Goal: Task Accomplishment & Management: Complete application form

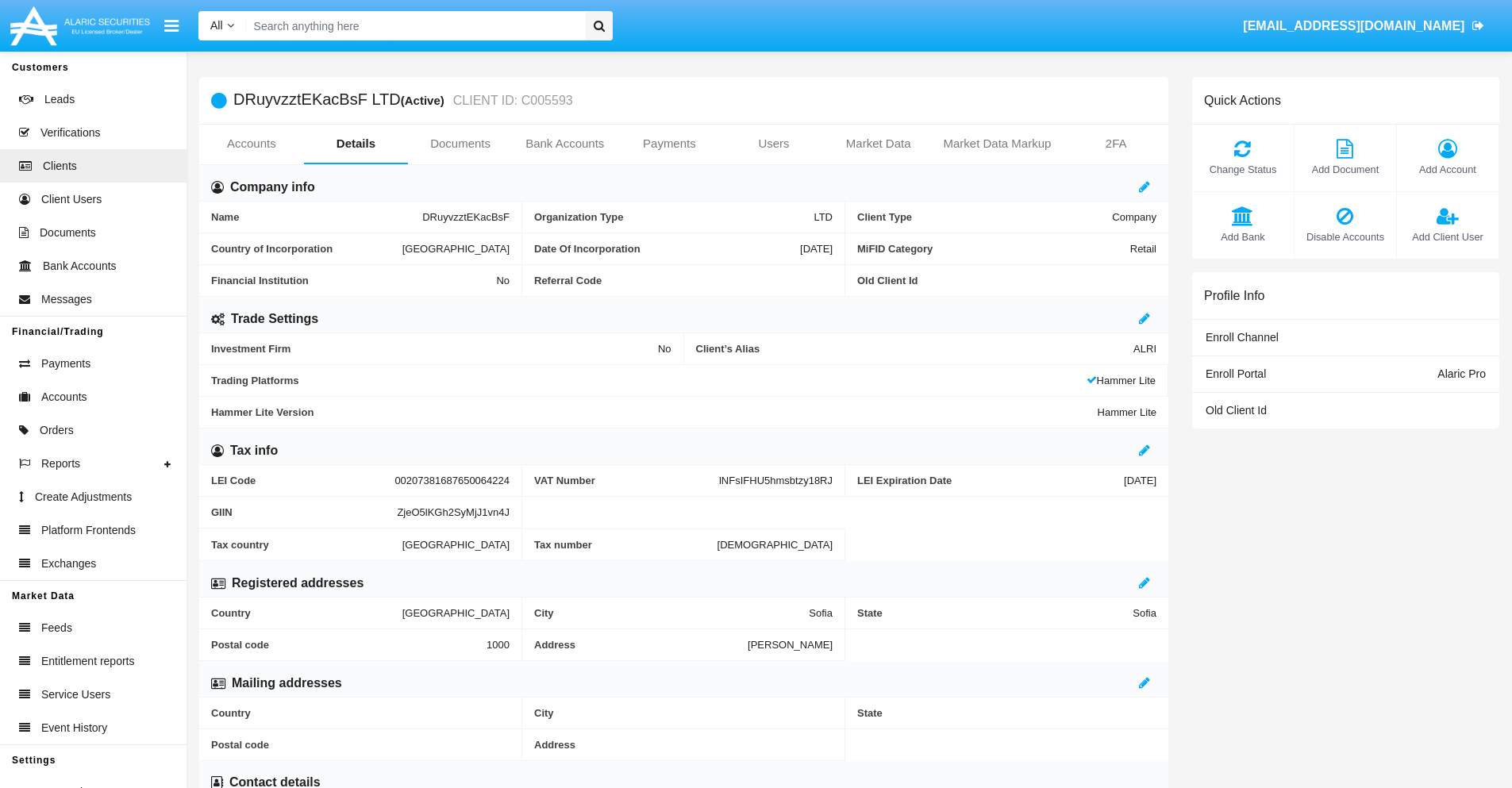
click at [774, 144] on link "Users" at bounding box center [773, 144] width 105 height 38
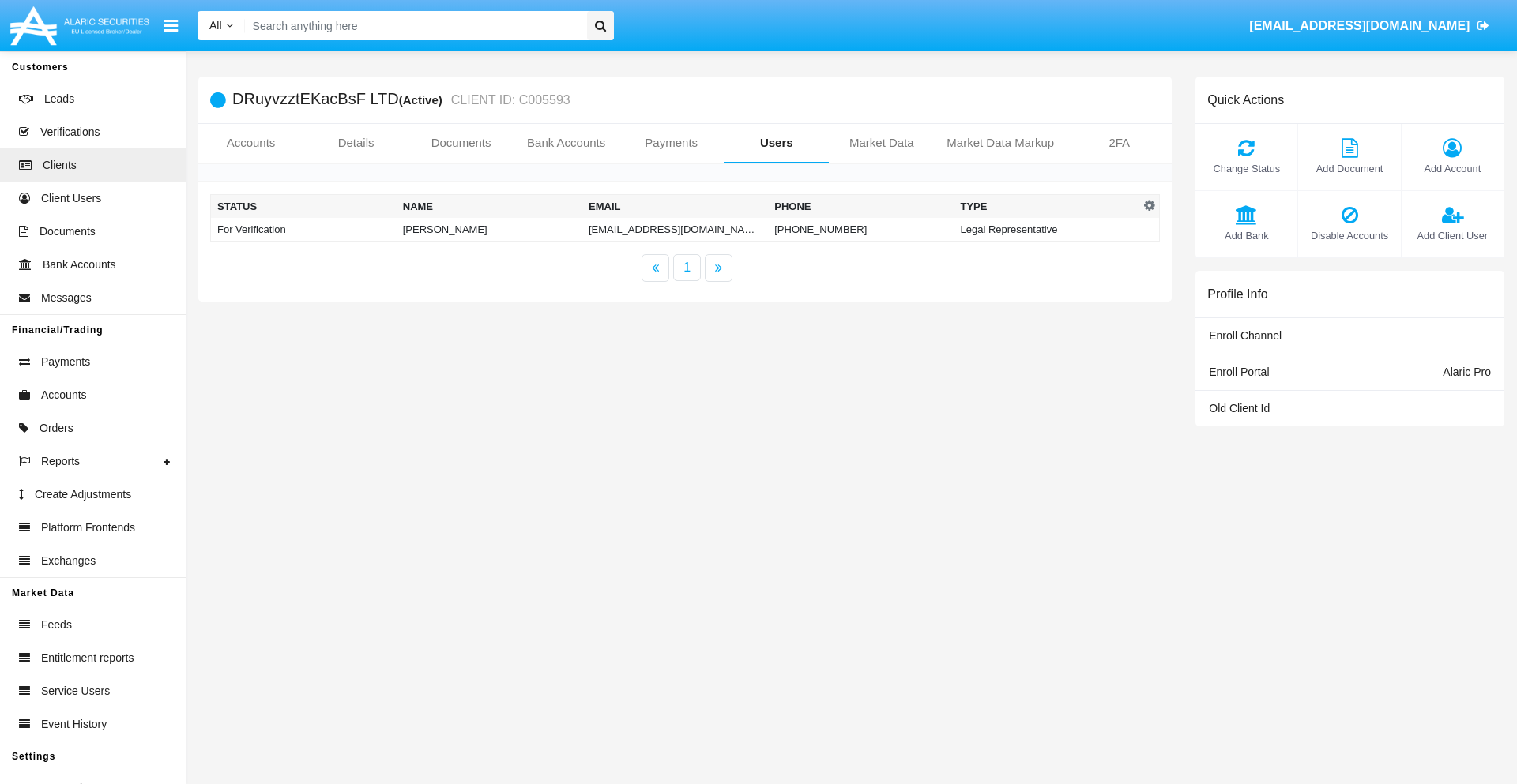
click at [674, 229] on td "[EMAIL_ADDRESS][DOMAIN_NAME]" at bounding box center [675, 229] width 186 height 23
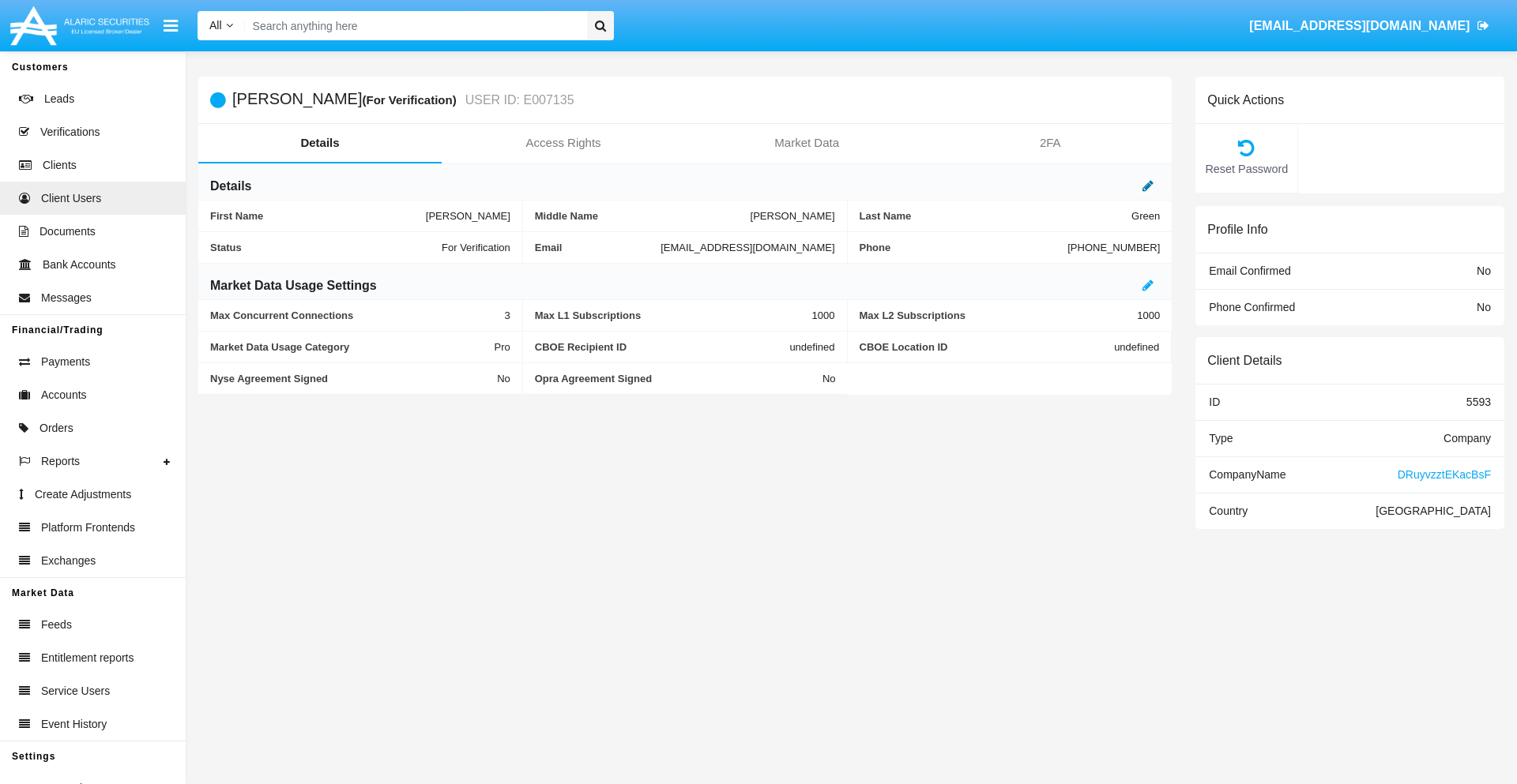
click at [1148, 186] on icon at bounding box center [1148, 186] width 11 height 13
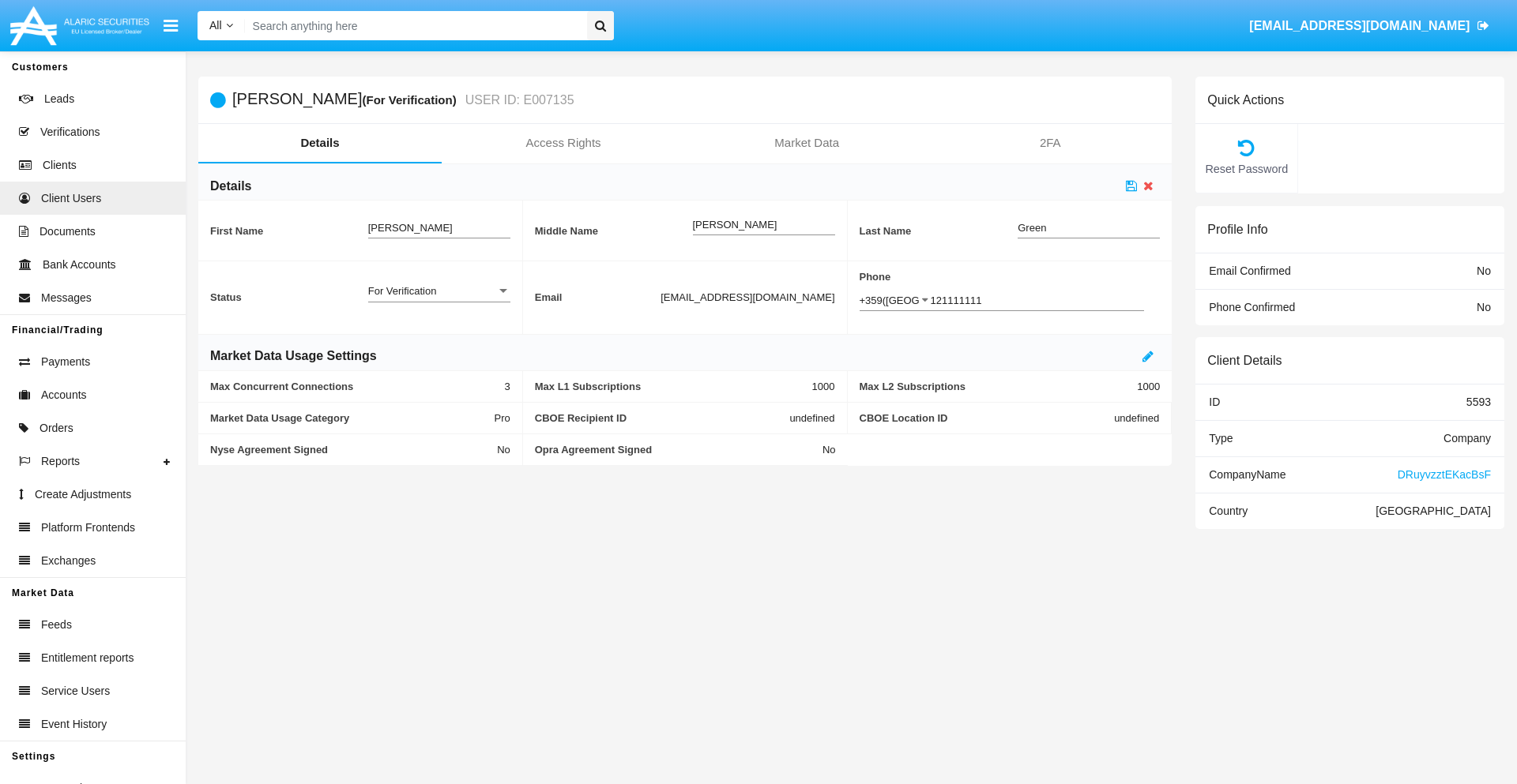
click at [439, 291] on div "For Verification" at bounding box center [432, 291] width 128 height 14
click at [439, 300] on span "Verified" at bounding box center [439, 300] width 142 height 31
click at [1131, 186] on icon at bounding box center [1132, 186] width 11 height 13
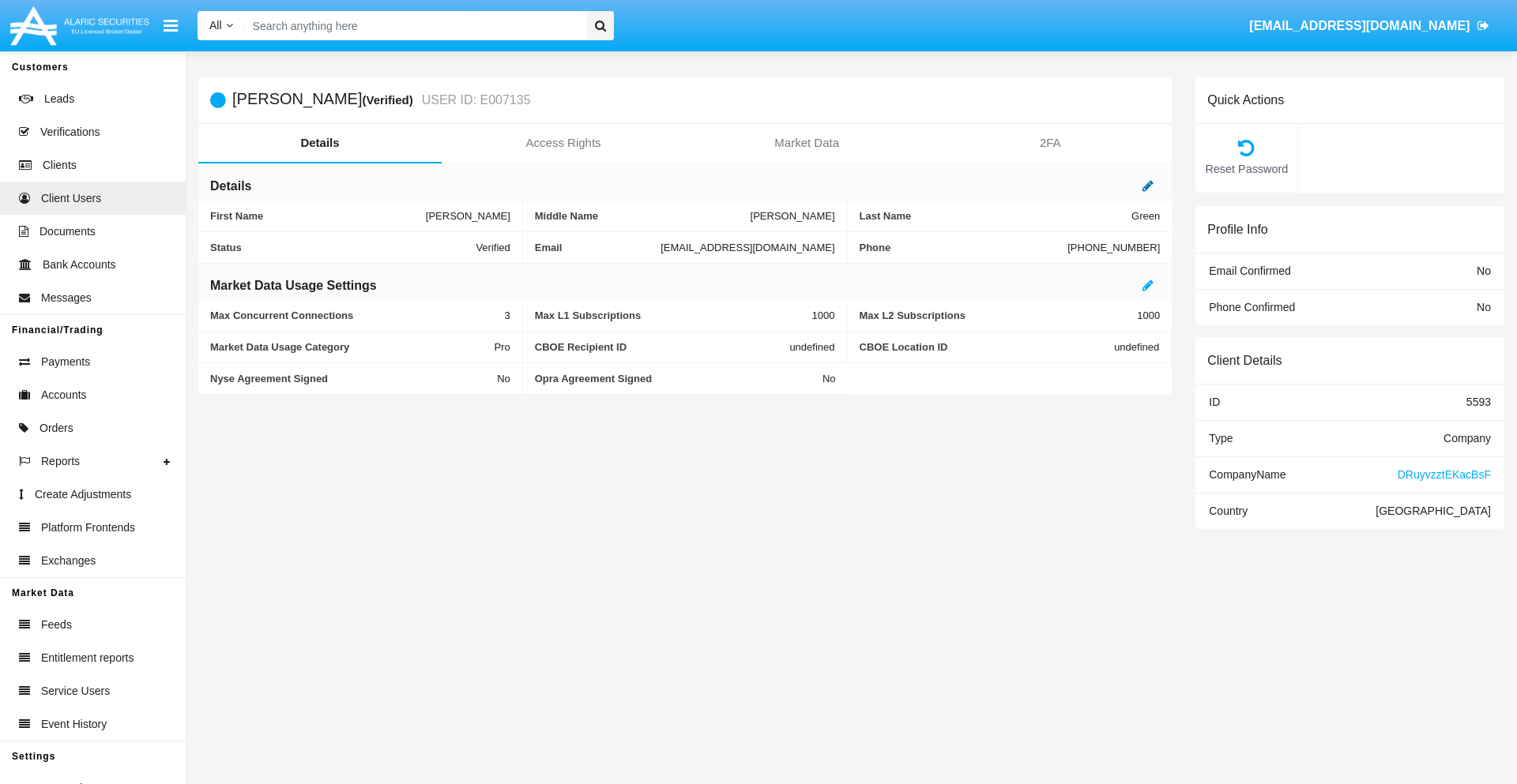
click at [1148, 186] on icon at bounding box center [1148, 186] width 11 height 13
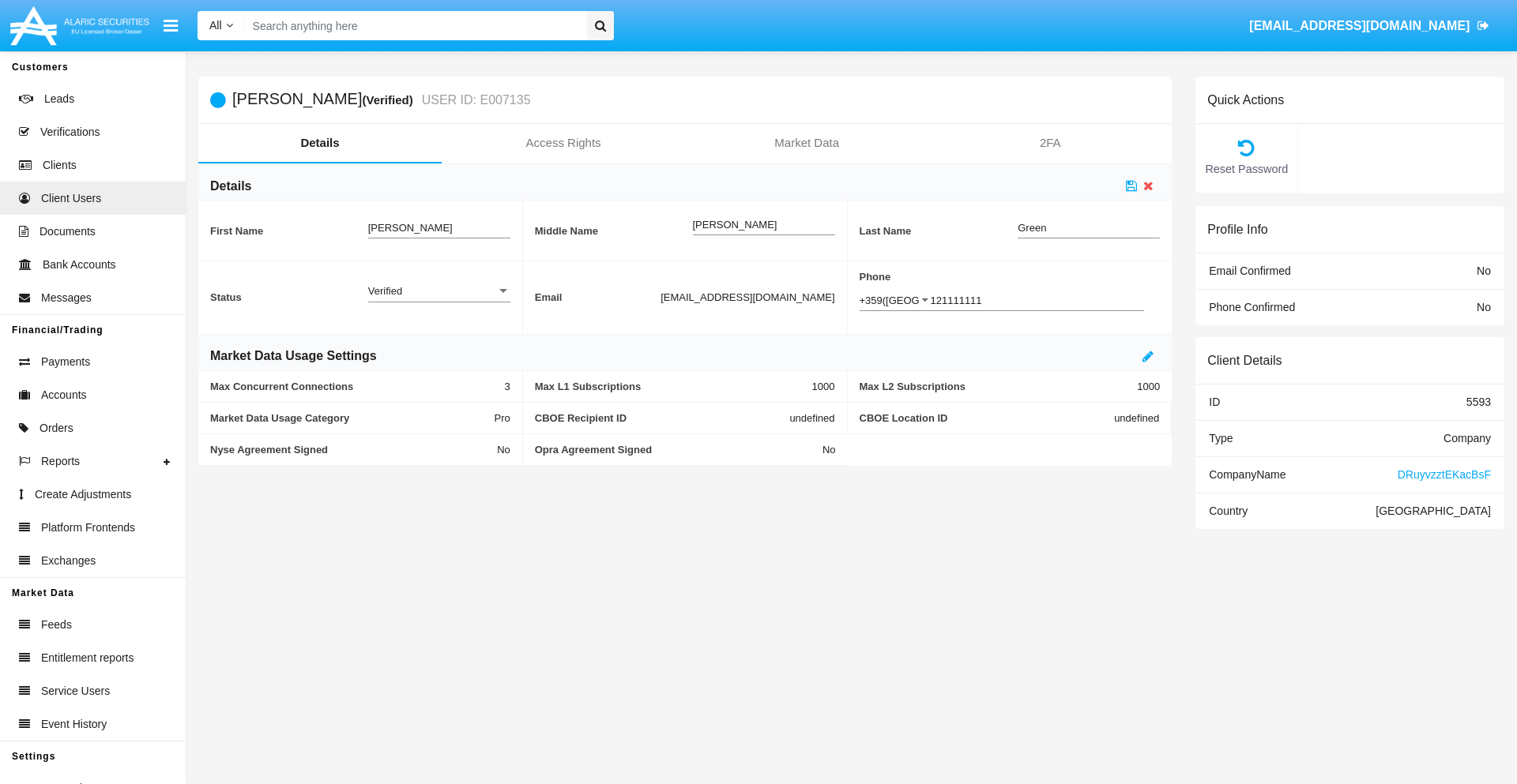
click at [439, 291] on div "Verified" at bounding box center [432, 291] width 128 height 14
click at [439, 300] on span "Active" at bounding box center [439, 300] width 142 height 31
click at [1131, 186] on icon at bounding box center [1132, 186] width 11 height 13
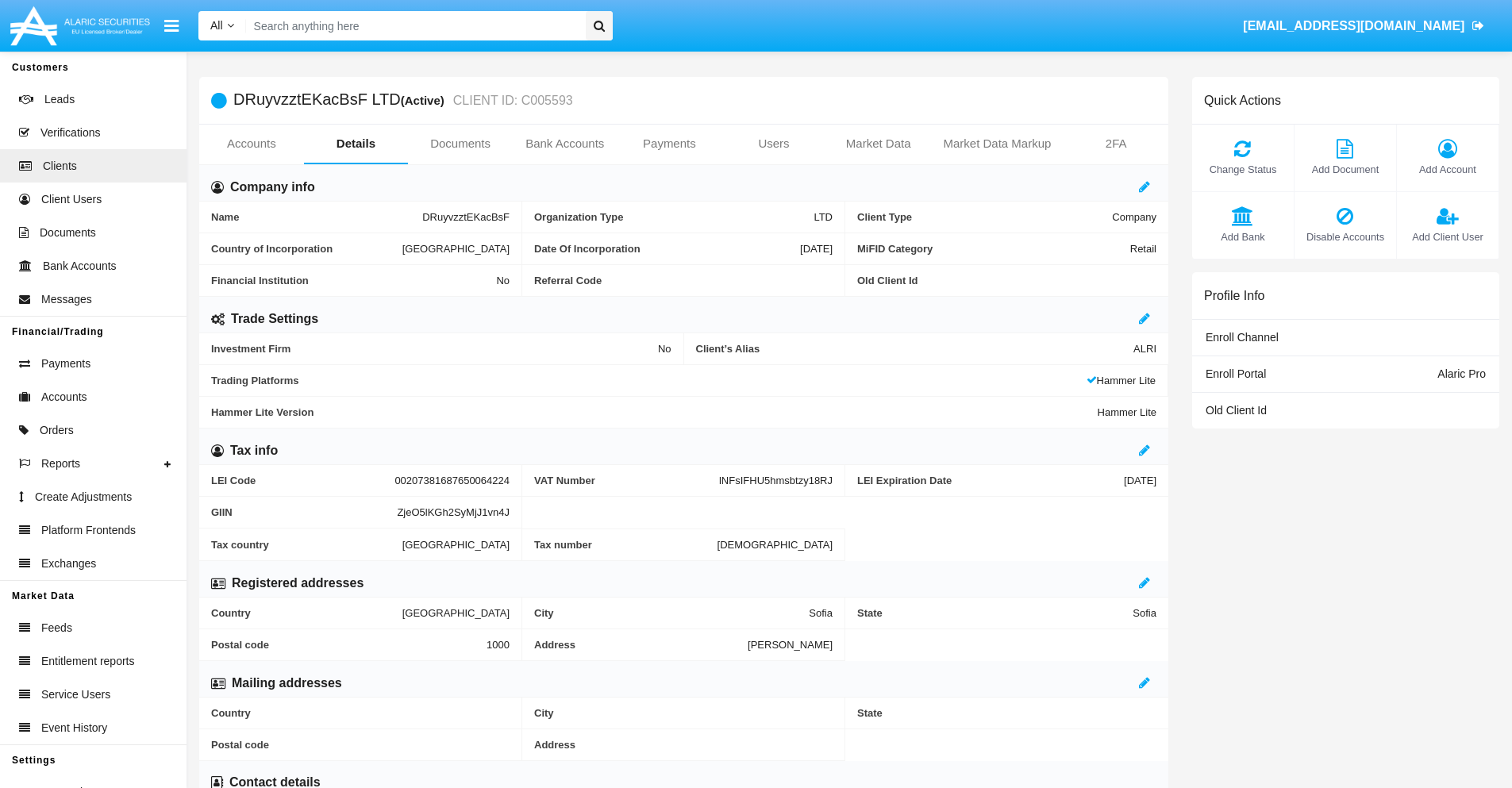
click at [1447, 236] on span "Add Client User" at bounding box center [1448, 237] width 86 height 15
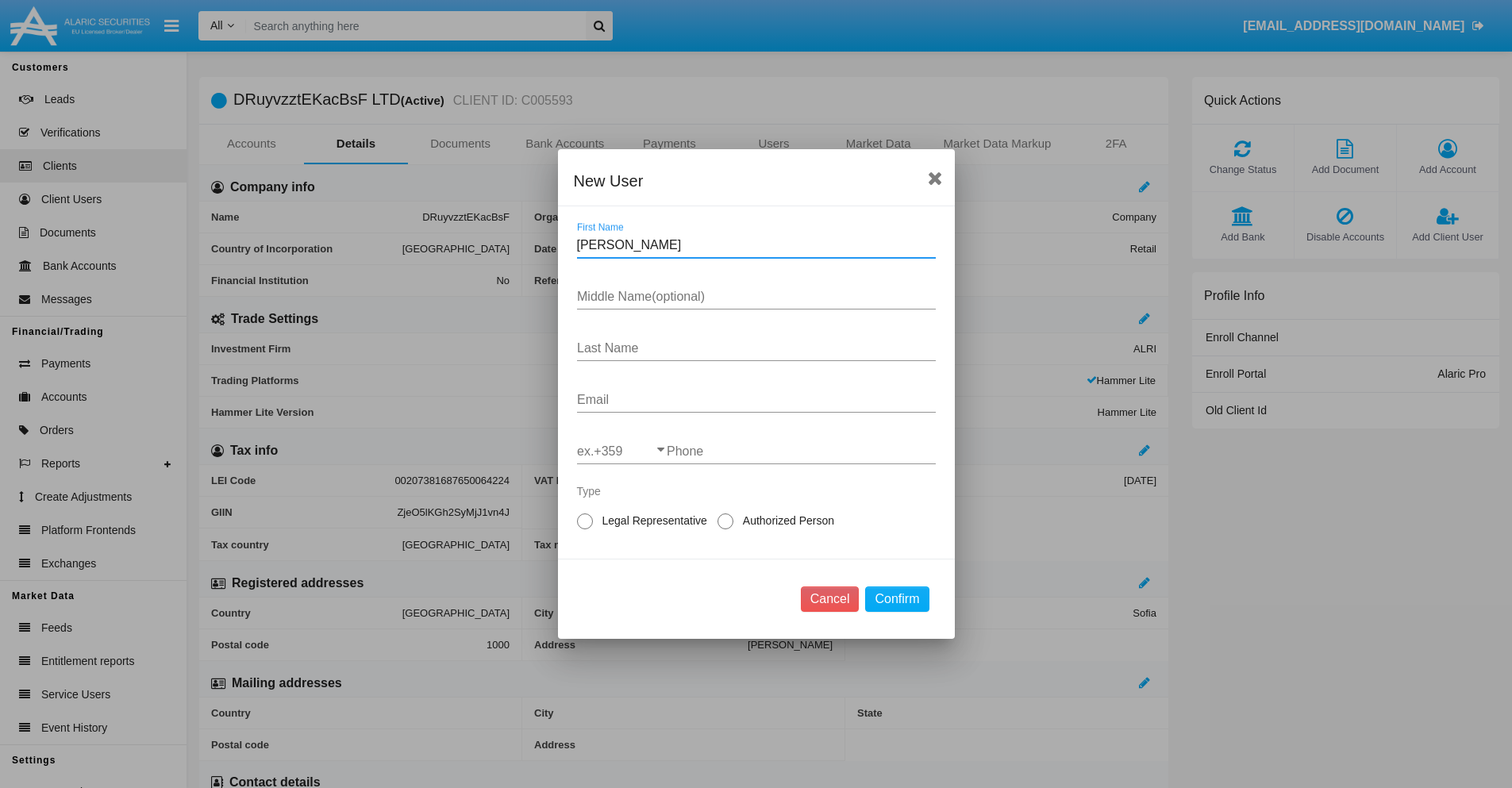
type input "Thomas"
type input "China"
type input "Wintheiser"
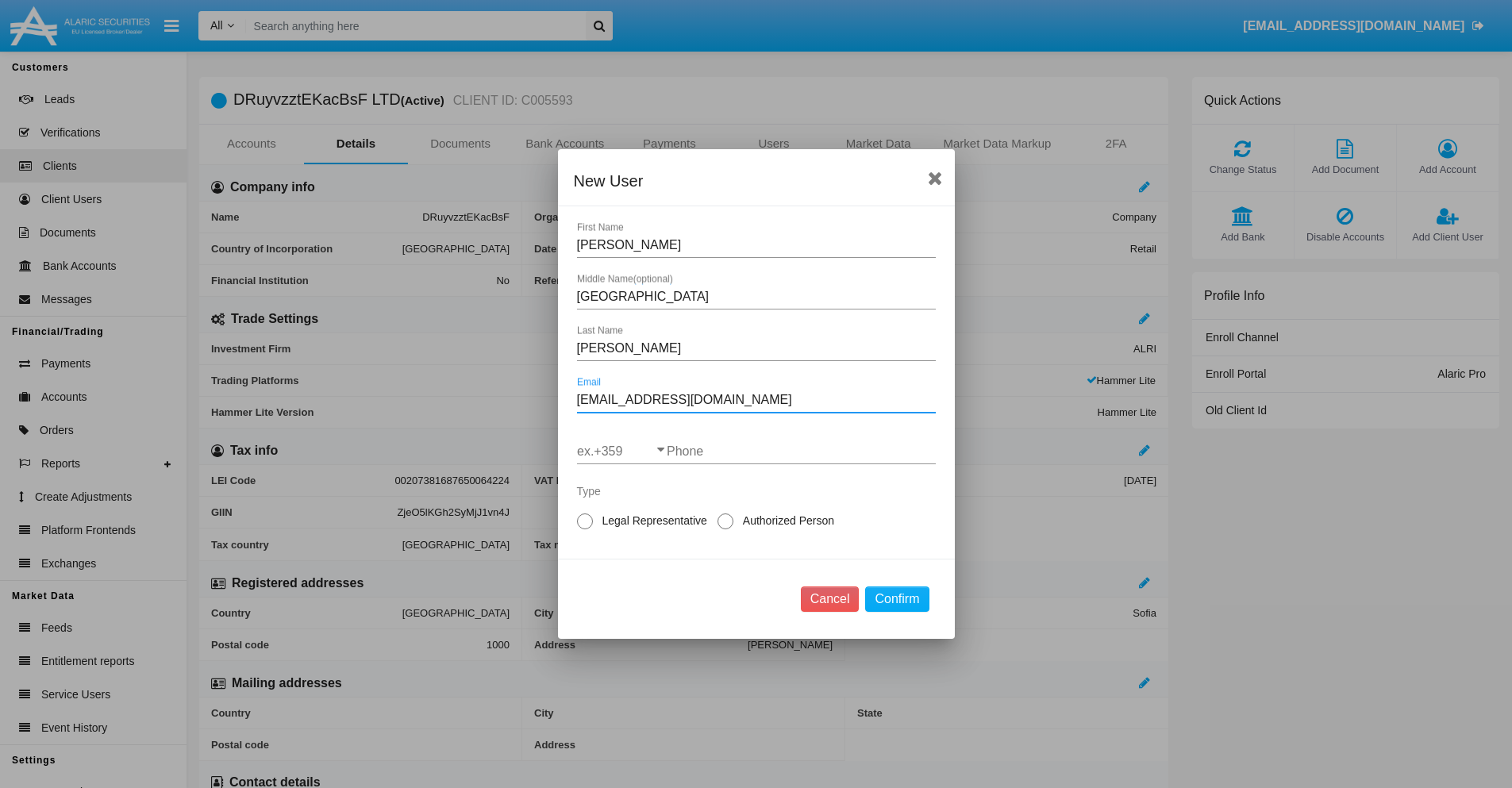
type input "[EMAIL_ADDRESS][DOMAIN_NAME]"
click at [622, 451] on input "ex.+359" at bounding box center [622, 452] width 90 height 15
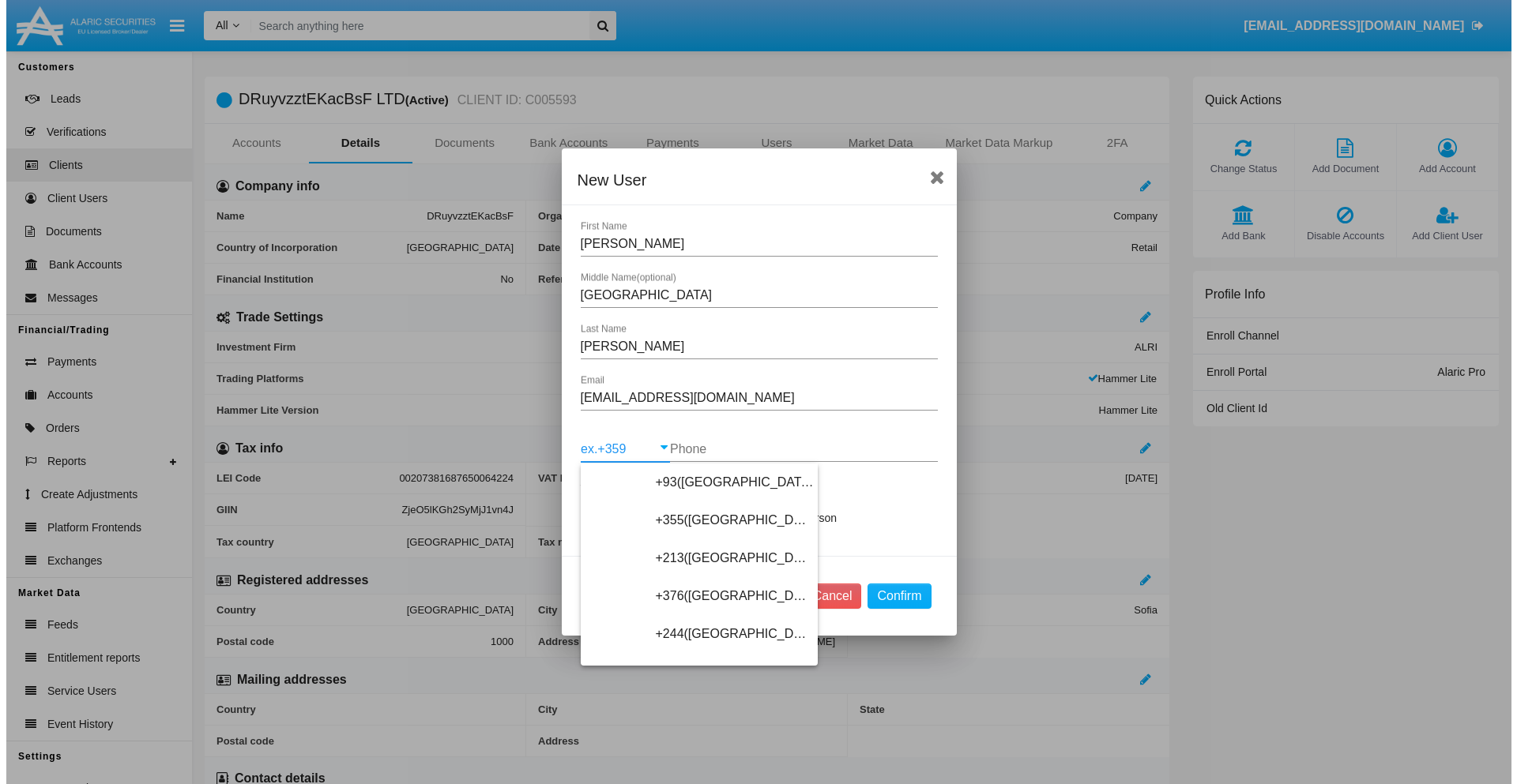
scroll to position [8402, 0]
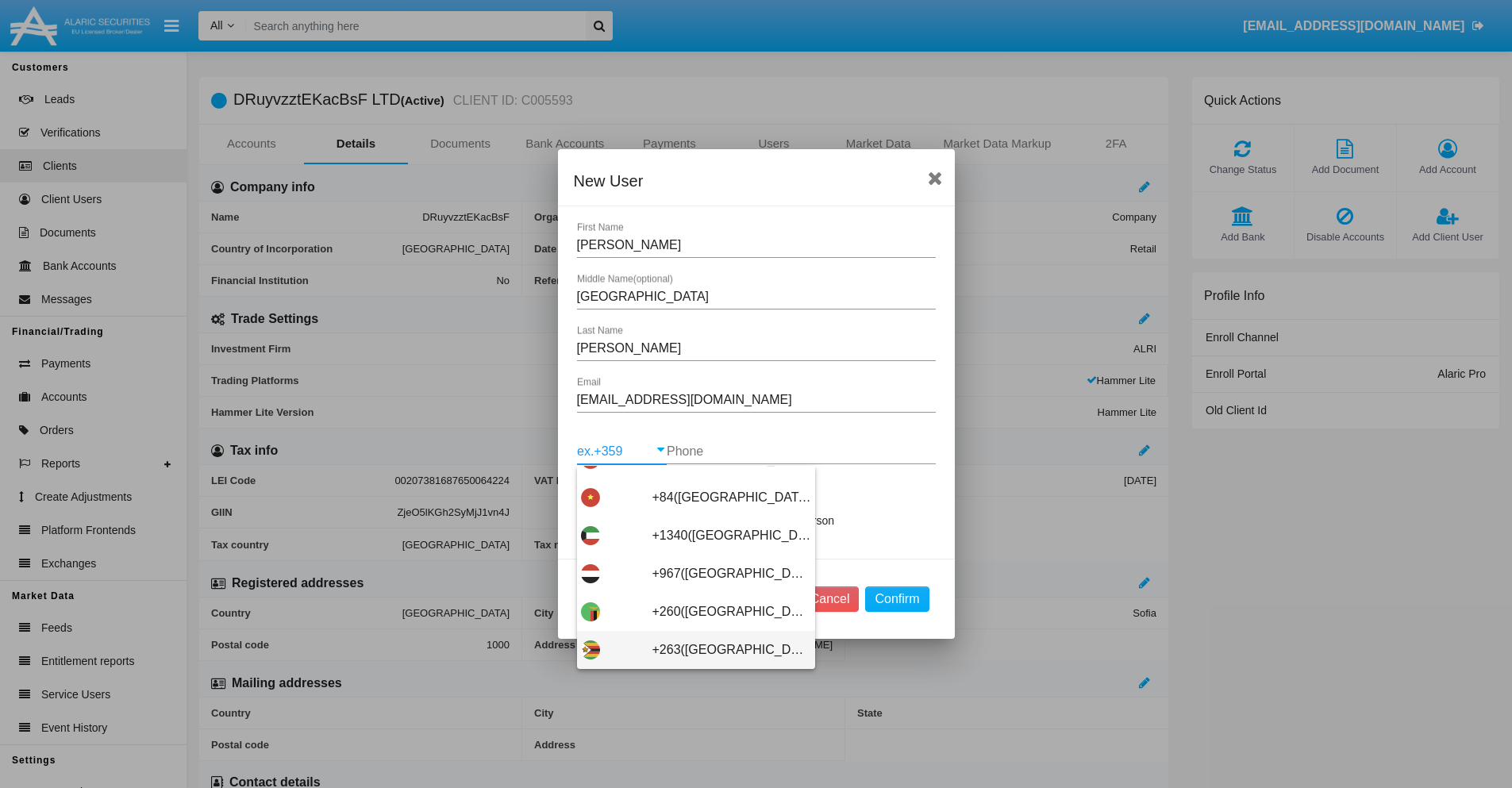
click at [690, 650] on span "+263([GEOGRAPHIC_DATA])" at bounding box center [732, 649] width 159 height 38
type input "+263([GEOGRAPHIC_DATA])"
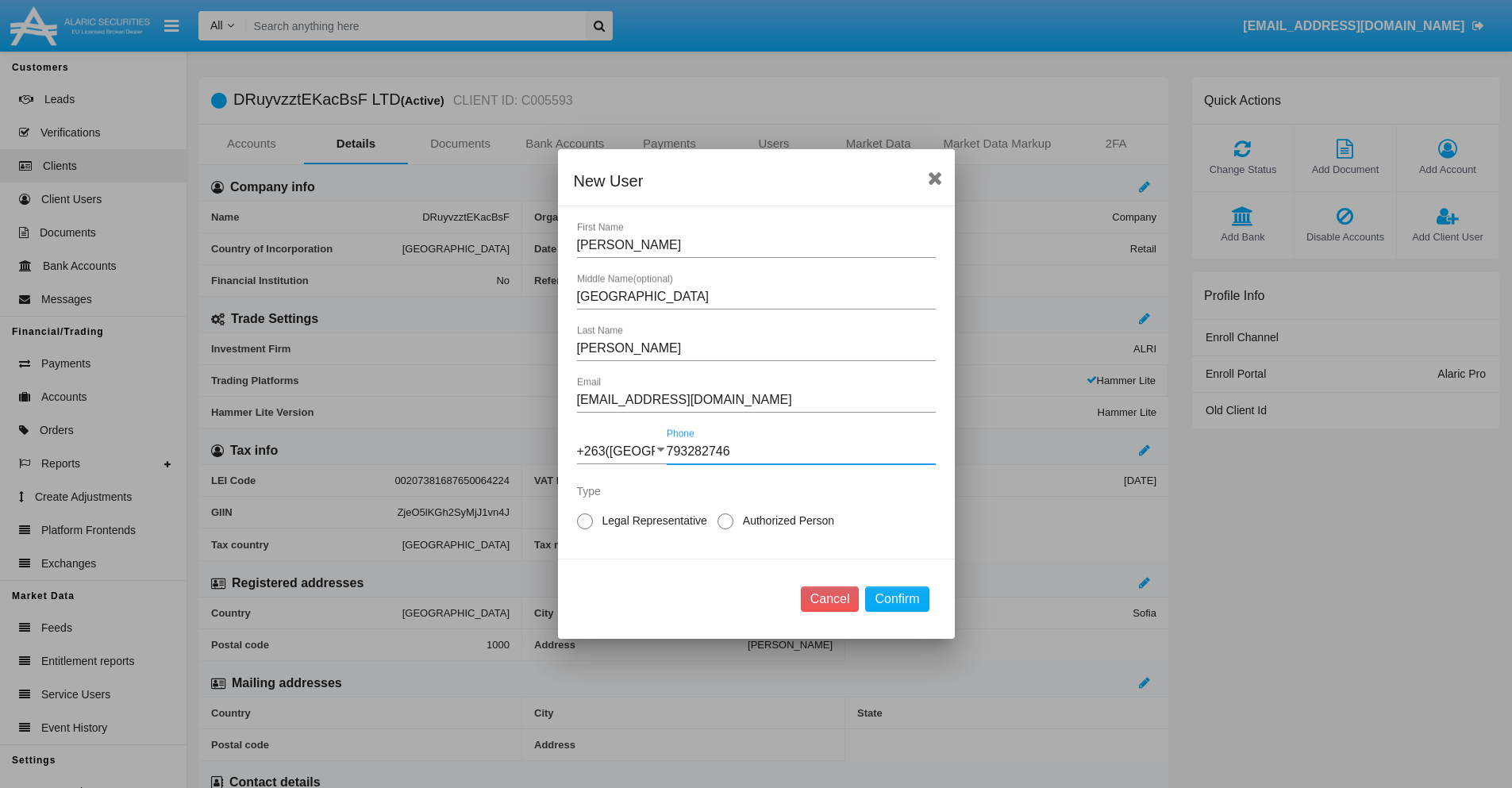
type input "793282746"
click at [785, 521] on span "Authorized Person" at bounding box center [786, 521] width 105 height 17
click at [726, 529] on input "Authorized Person" at bounding box center [725, 529] width 1 height 1
radio input "true"
click at [897, 599] on button "Confirm" at bounding box center [897, 599] width 63 height 25
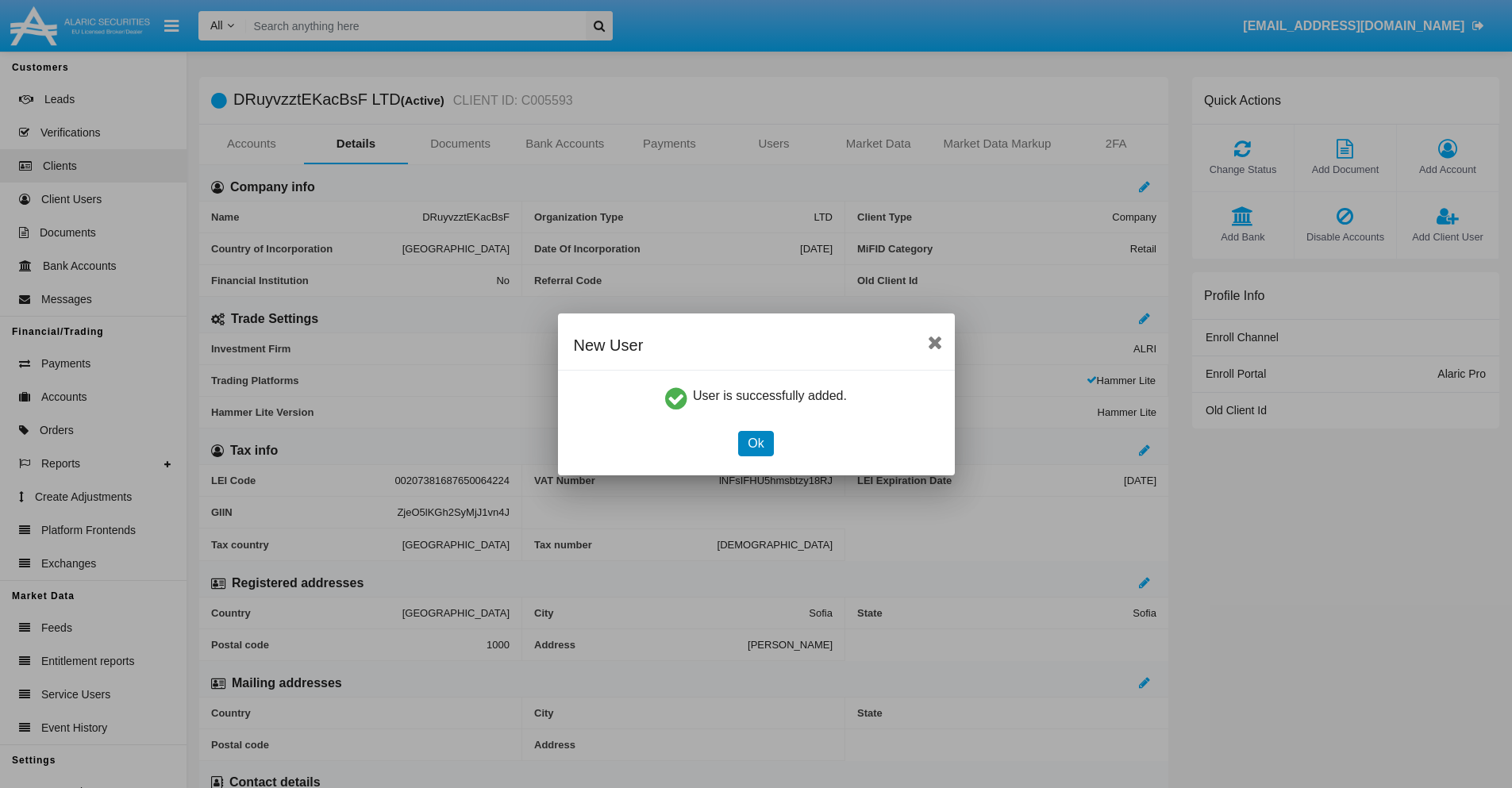
click at [756, 443] on button "Ok" at bounding box center [756, 443] width 35 height 25
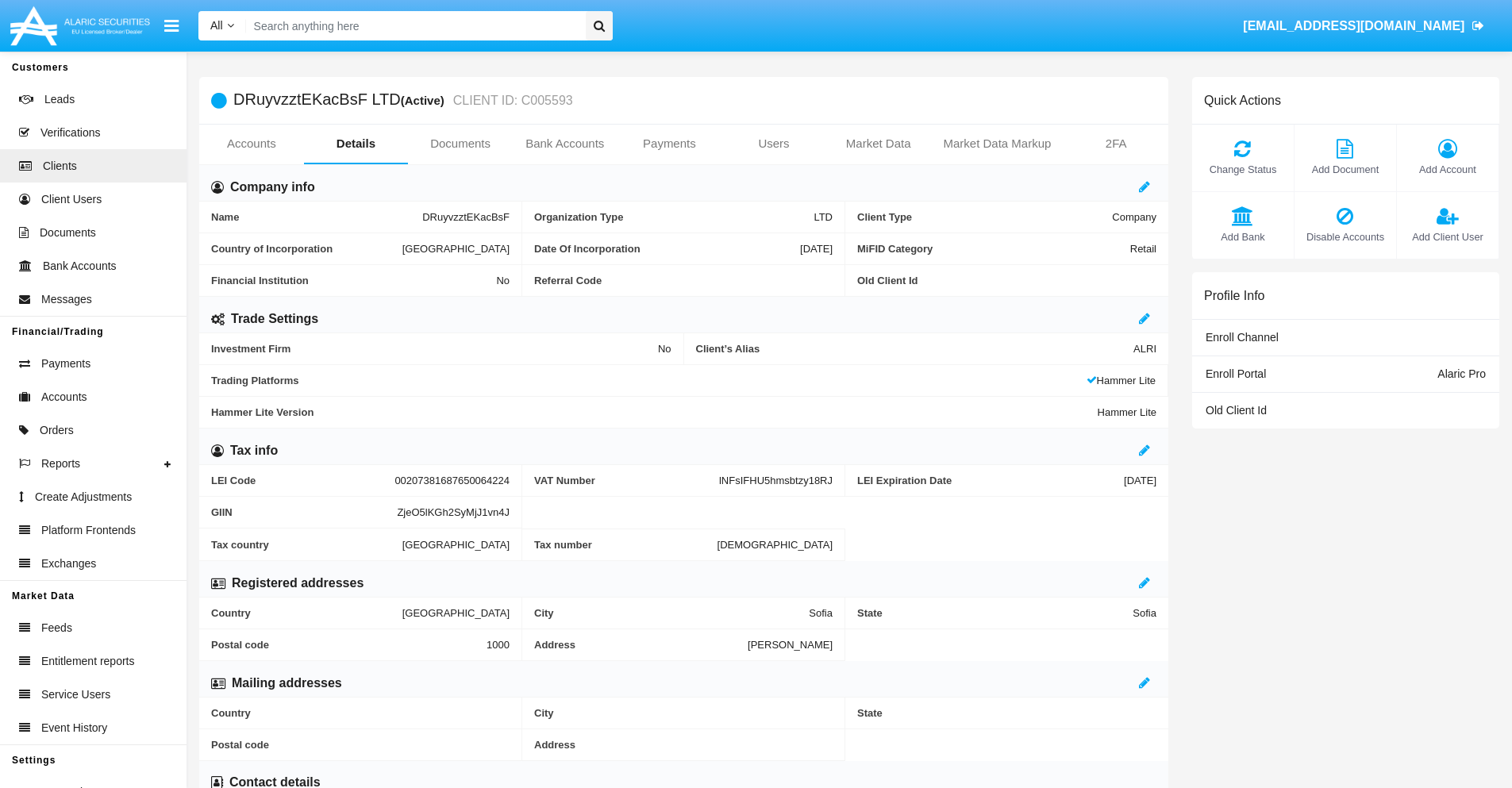
click at [1447, 236] on span "Add Client User" at bounding box center [1448, 237] width 86 height 15
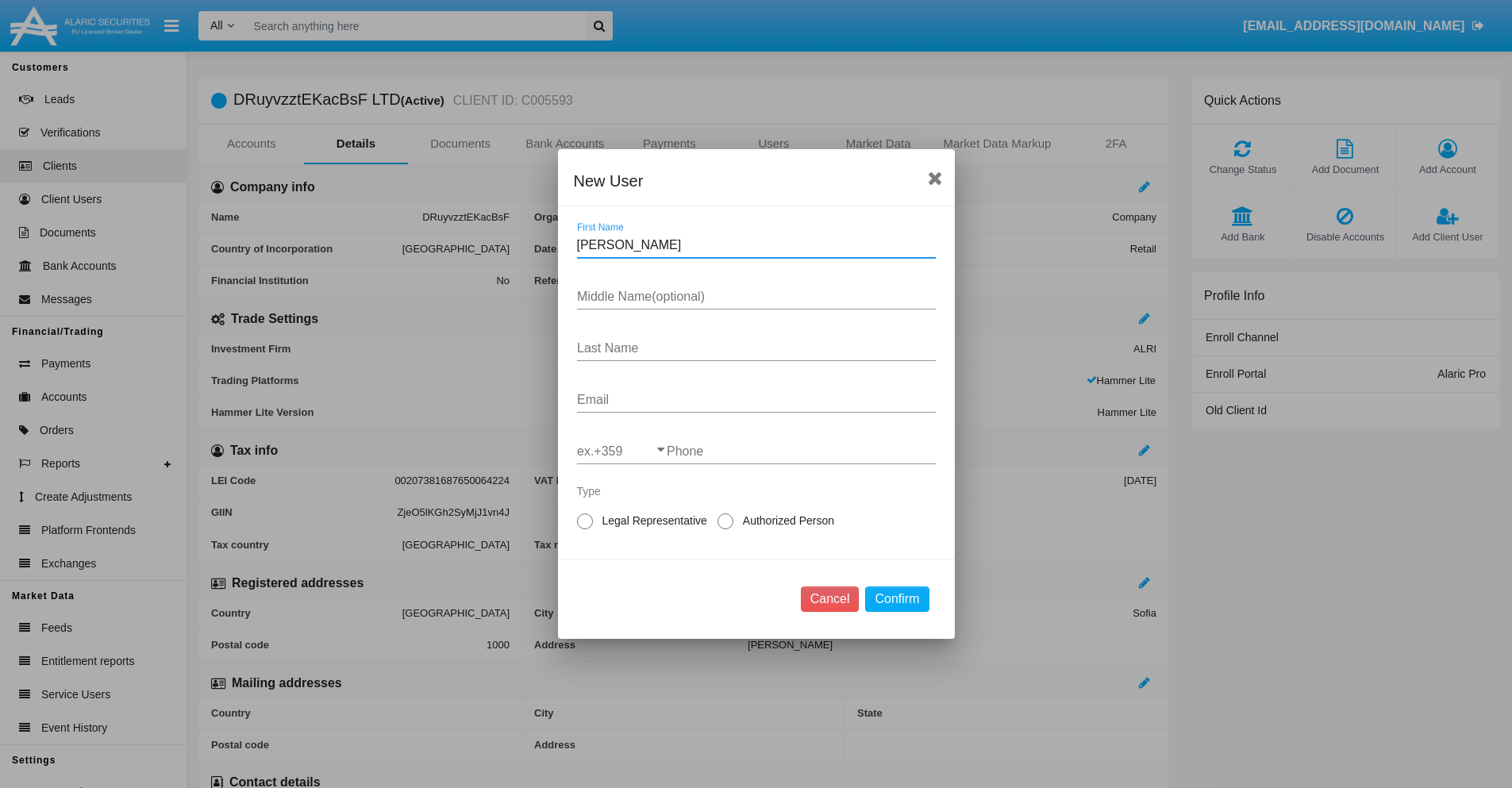
type input "Pricilla"
type input "Earle"
type input "Collier"
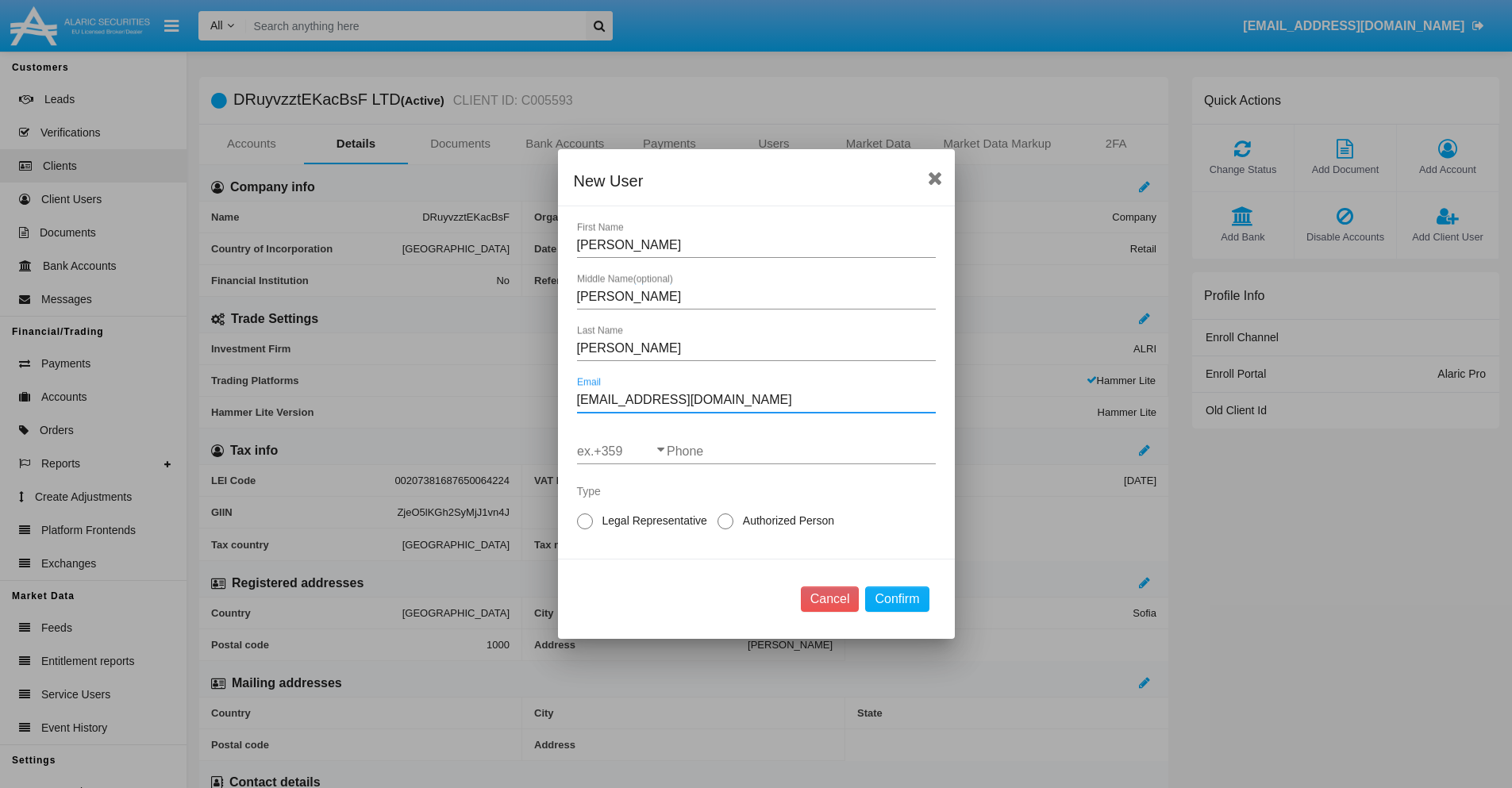
type input "[EMAIL_ADDRESS][DOMAIN_NAME]"
click at [622, 451] on input "ex.+359" at bounding box center [622, 452] width 90 height 15
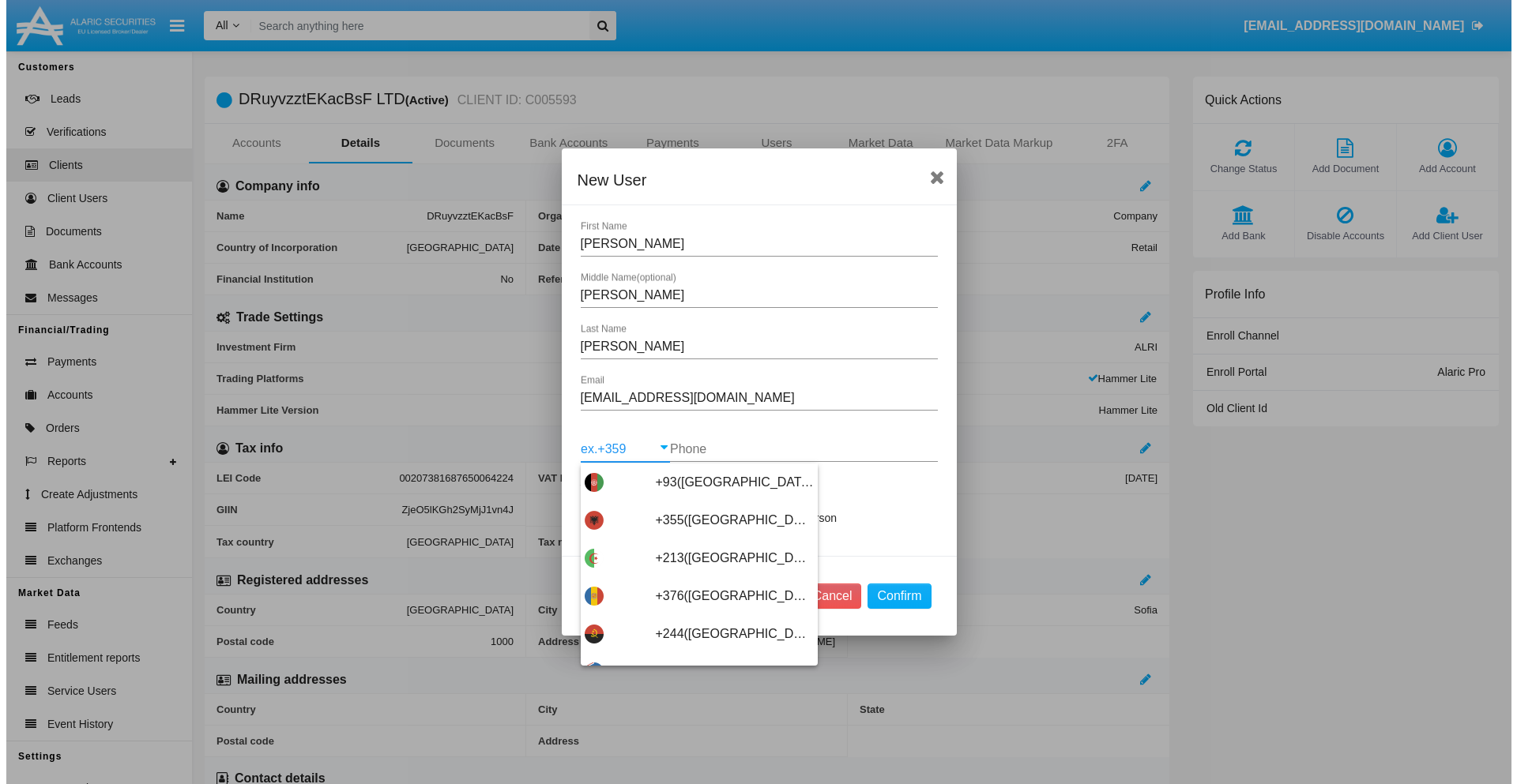
scroll to position [8402, 0]
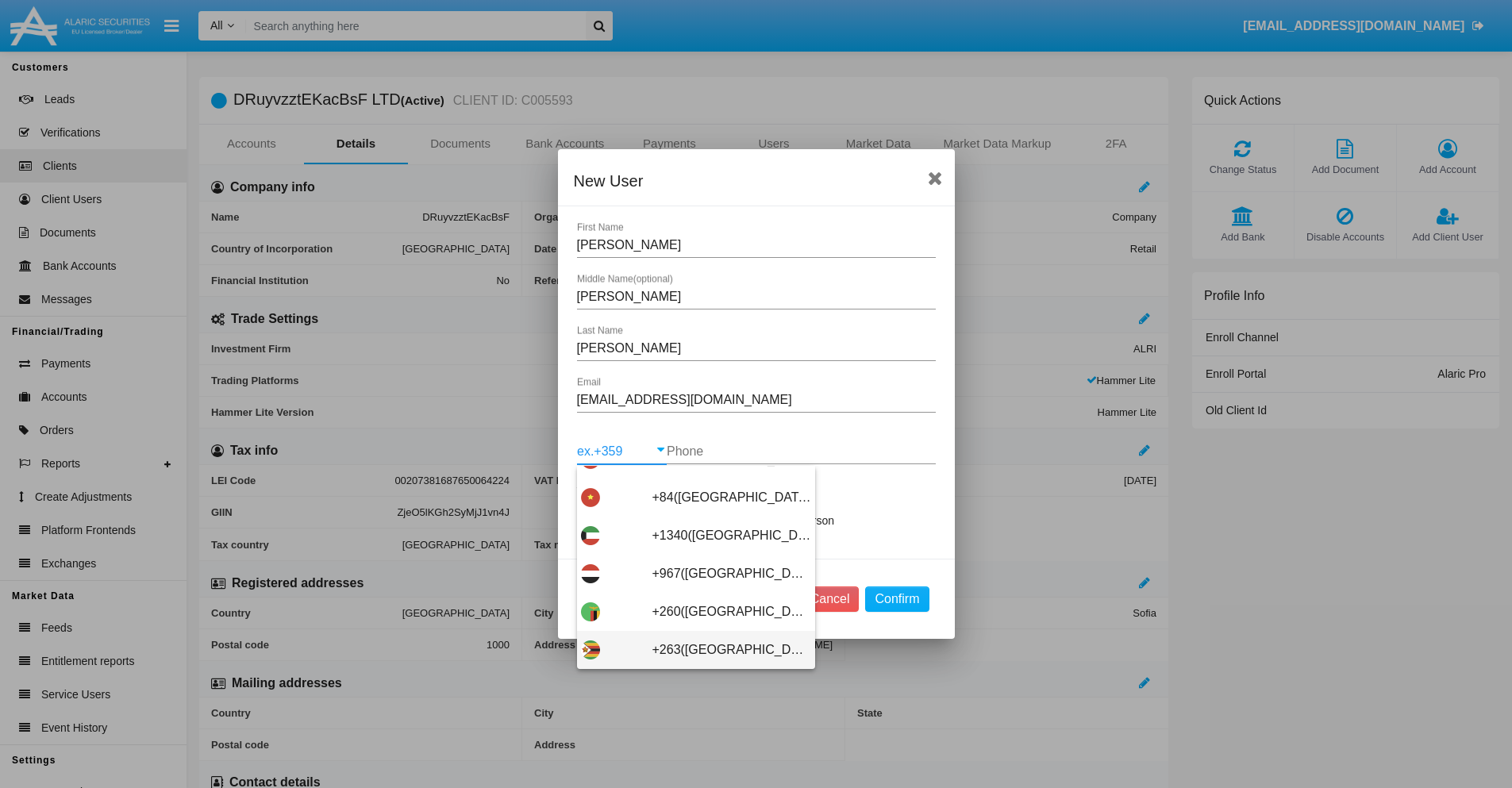
click at [690, 650] on span "+263(Zimbabwe)" at bounding box center [732, 649] width 159 height 38
type input "+263(Zimbabwe)"
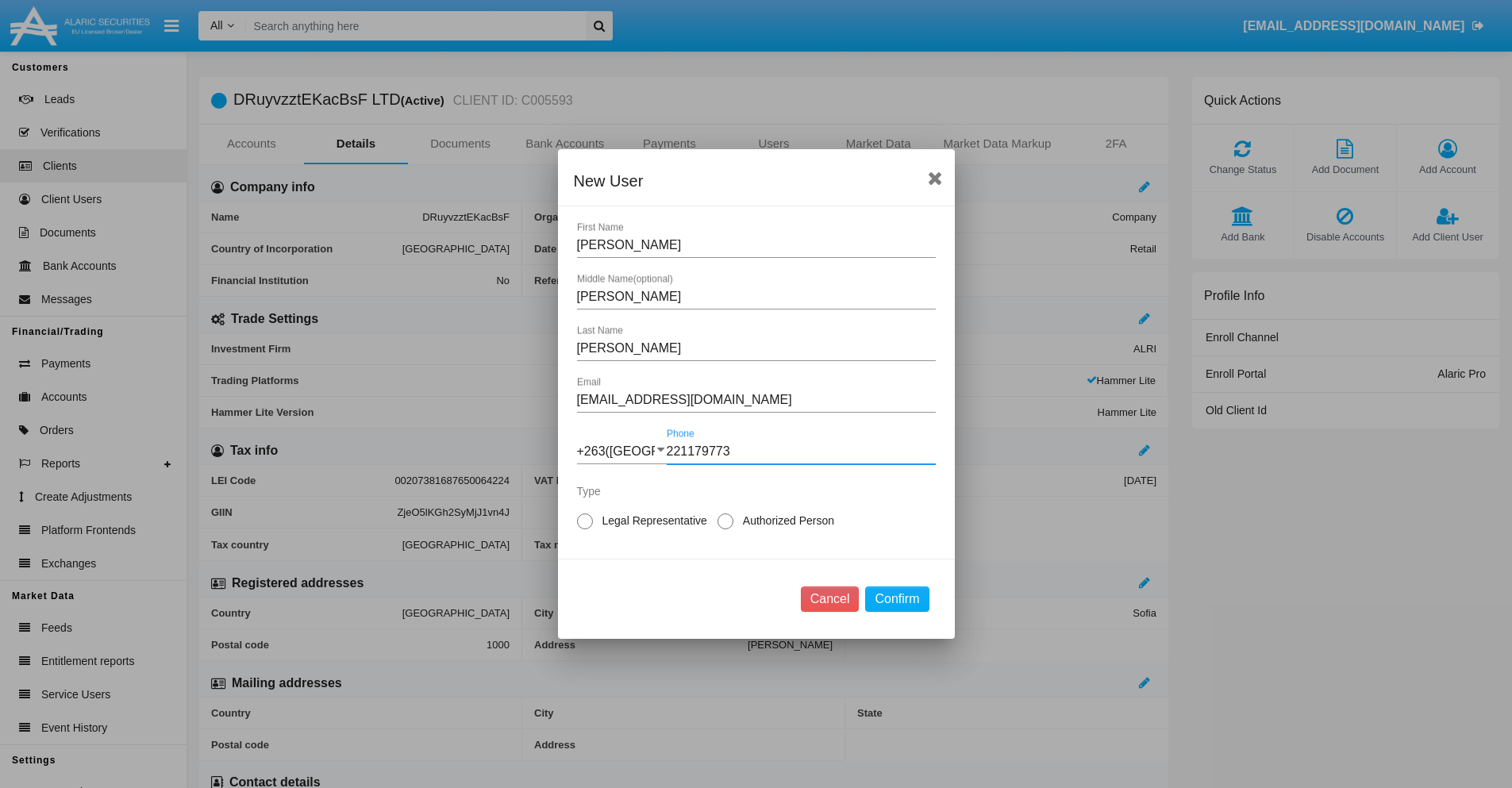
type input "221179773"
click at [652, 521] on span "Legal Representative" at bounding box center [653, 521] width 118 height 17
click at [585, 529] on input "Legal Representative" at bounding box center [584, 529] width 1 height 1
radio input "true"
click at [897, 599] on button "Confirm" at bounding box center [897, 599] width 63 height 25
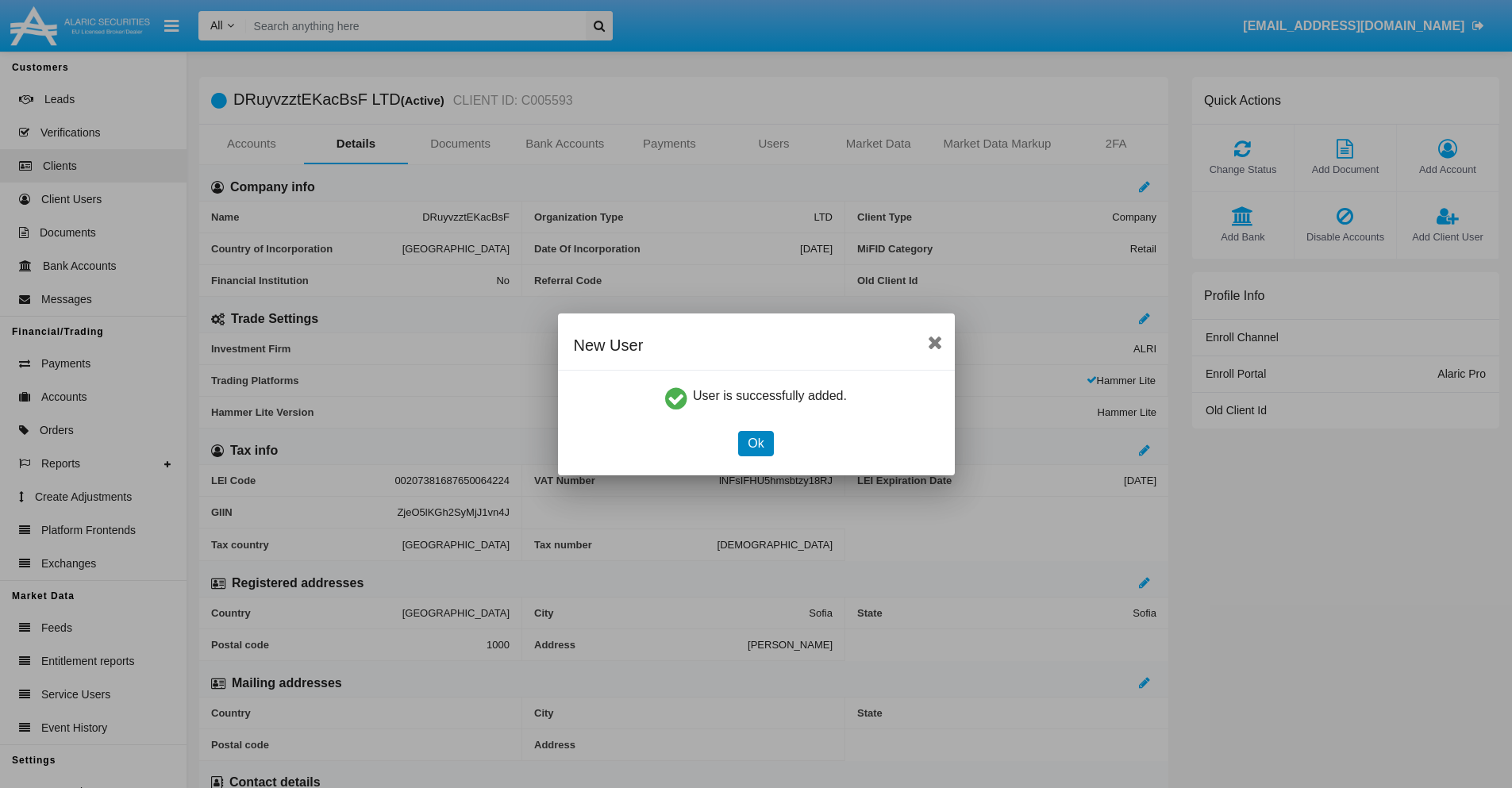
click at [756, 443] on button "Ok" at bounding box center [756, 443] width 35 height 25
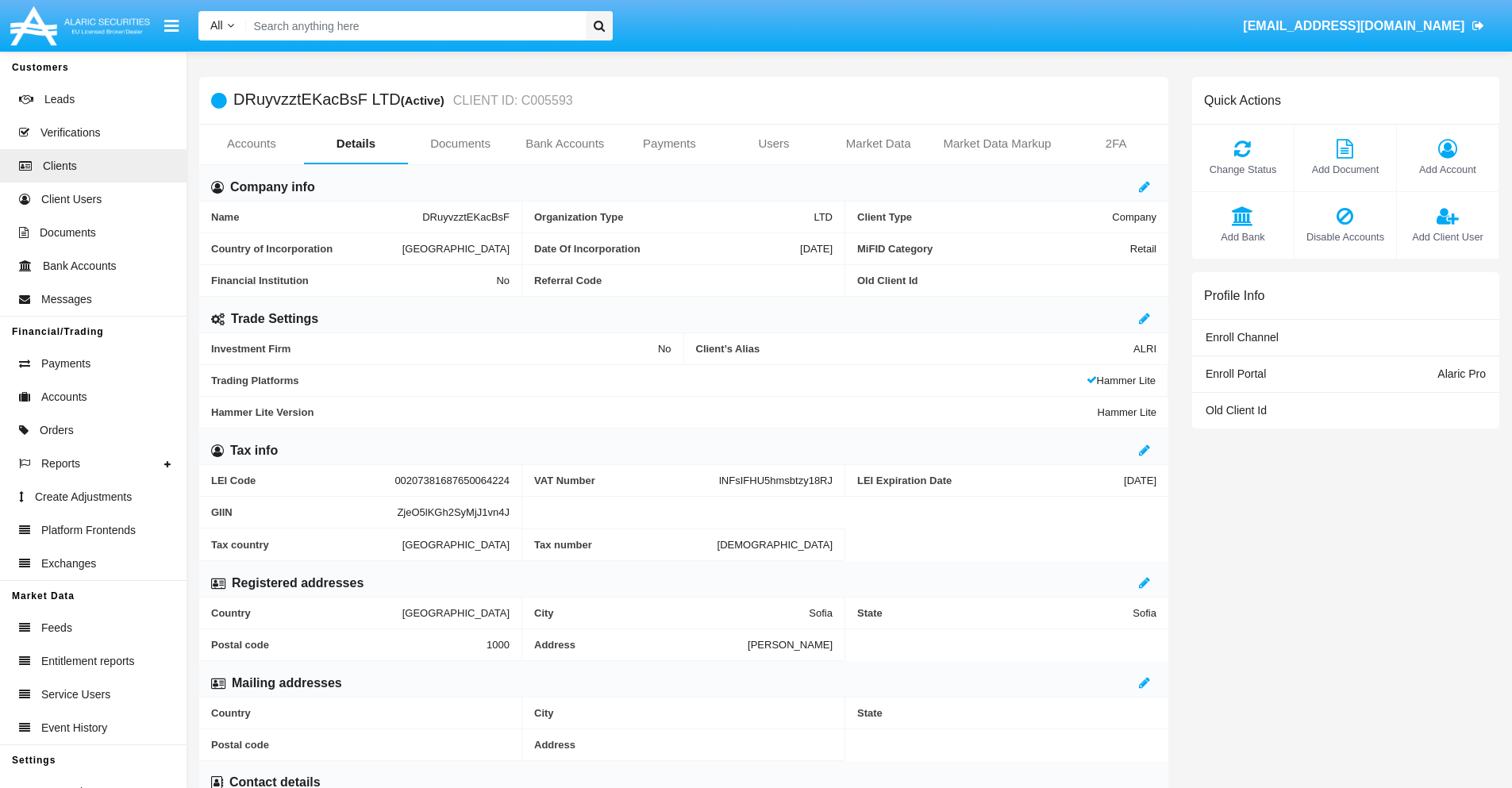
click at [774, 144] on link "Users" at bounding box center [773, 144] width 105 height 38
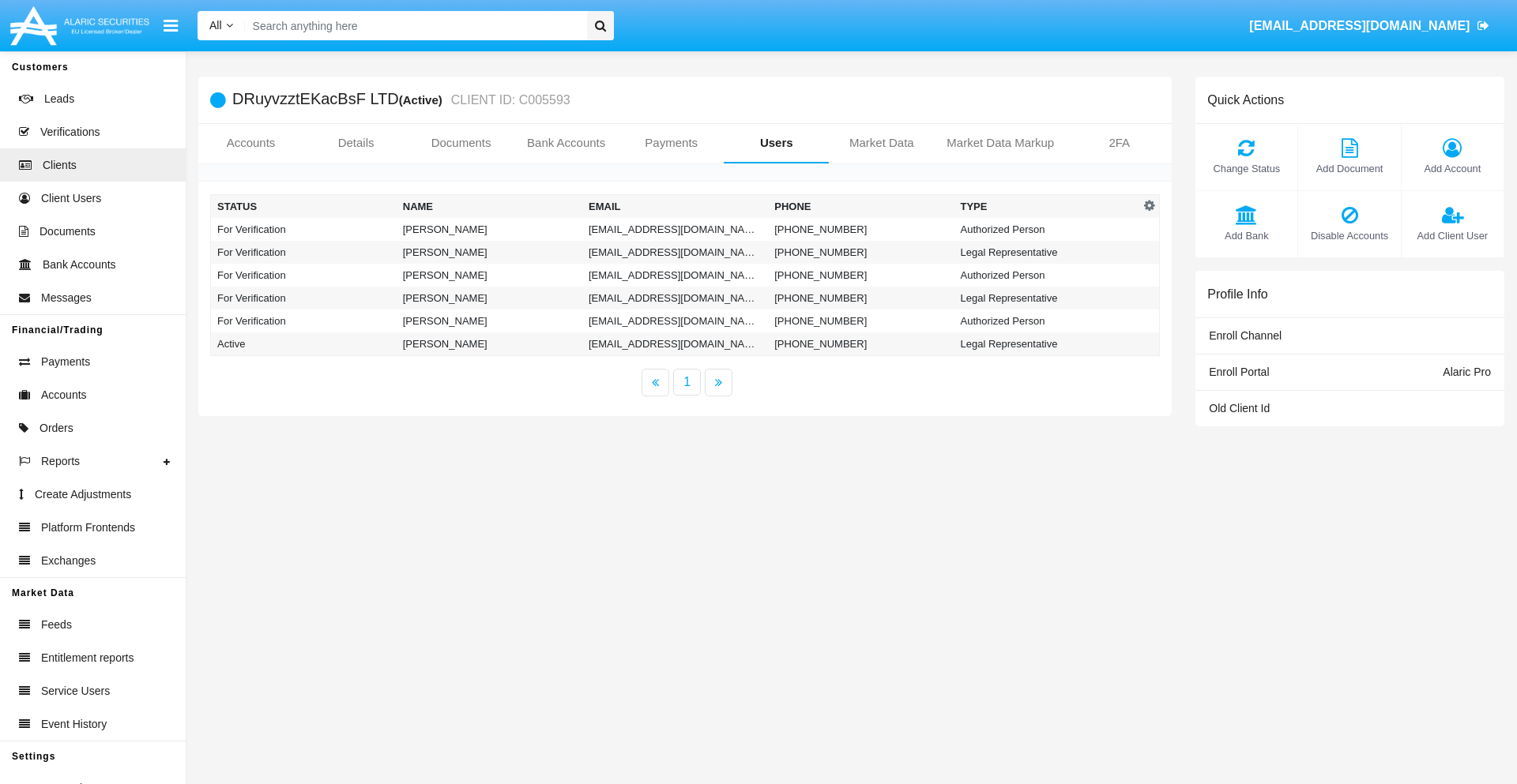
click at [674, 229] on td "[EMAIL_ADDRESS][DOMAIN_NAME]" at bounding box center [675, 229] width 186 height 23
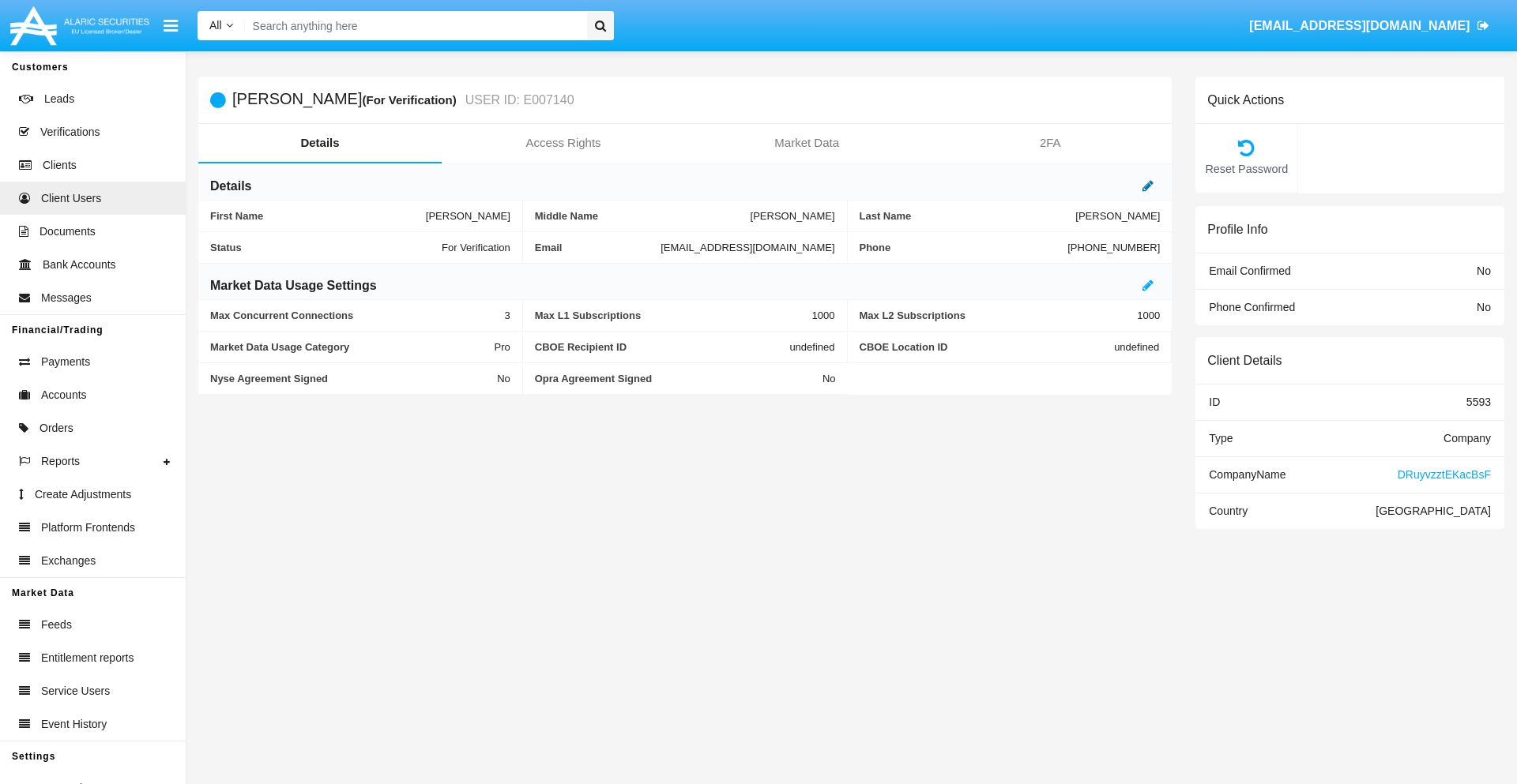
click at [1148, 186] on icon at bounding box center [1148, 186] width 11 height 13
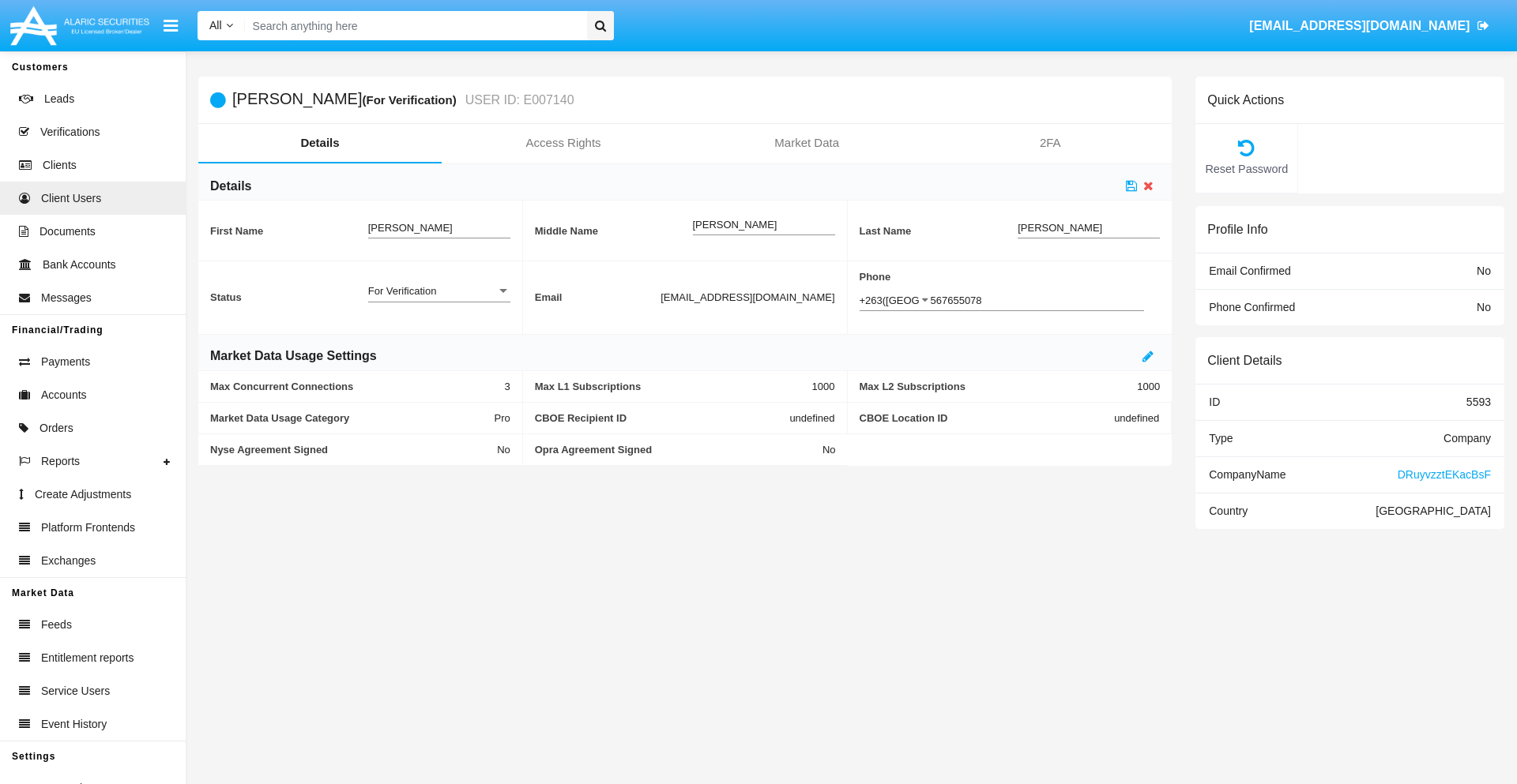
click at [439, 291] on div "For Verification" at bounding box center [432, 291] width 128 height 14
click at [439, 300] on span "Verified" at bounding box center [427, 300] width 117 height 31
click at [1131, 186] on icon at bounding box center [1132, 186] width 11 height 13
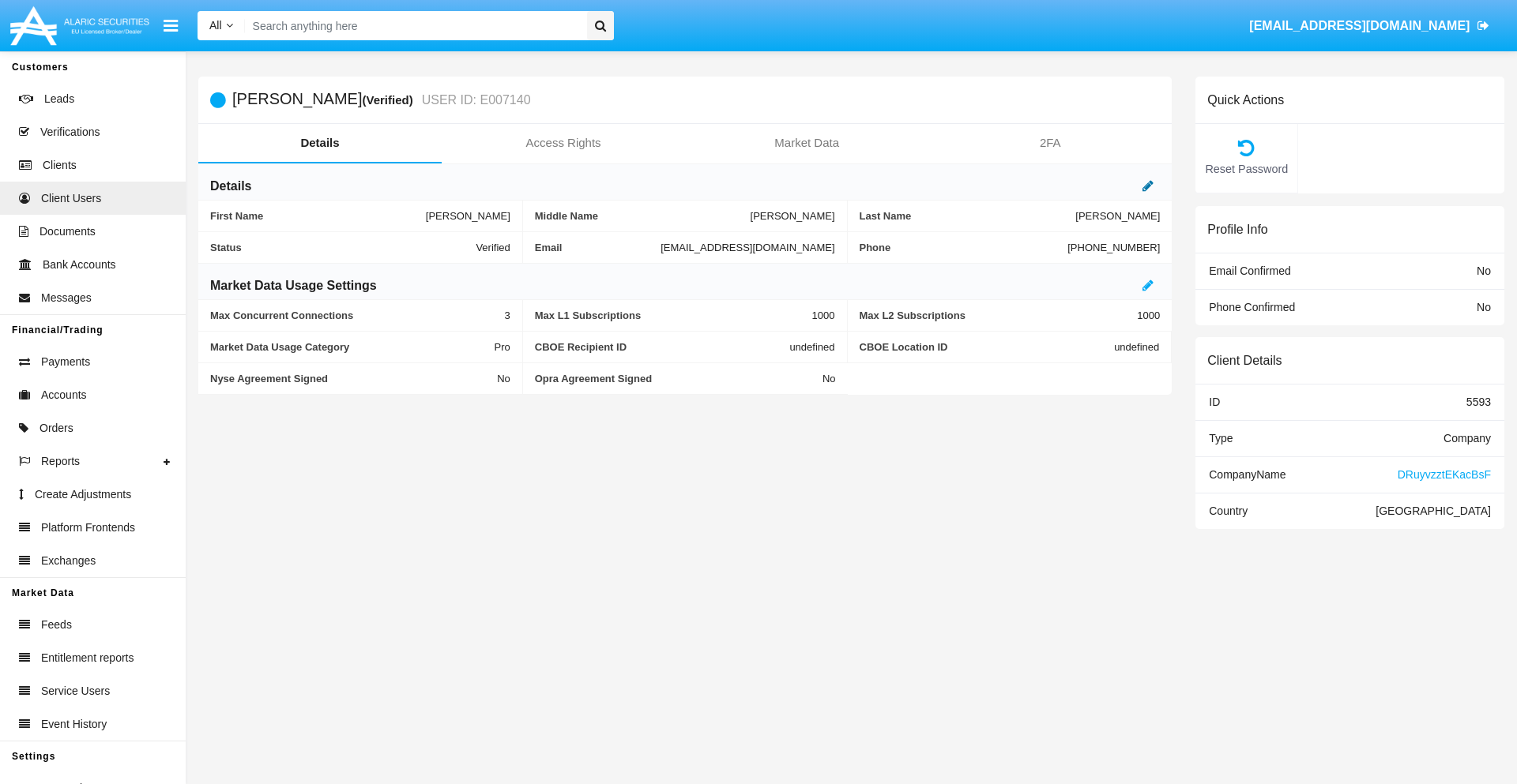
click at [1148, 186] on icon at bounding box center [1148, 186] width 11 height 13
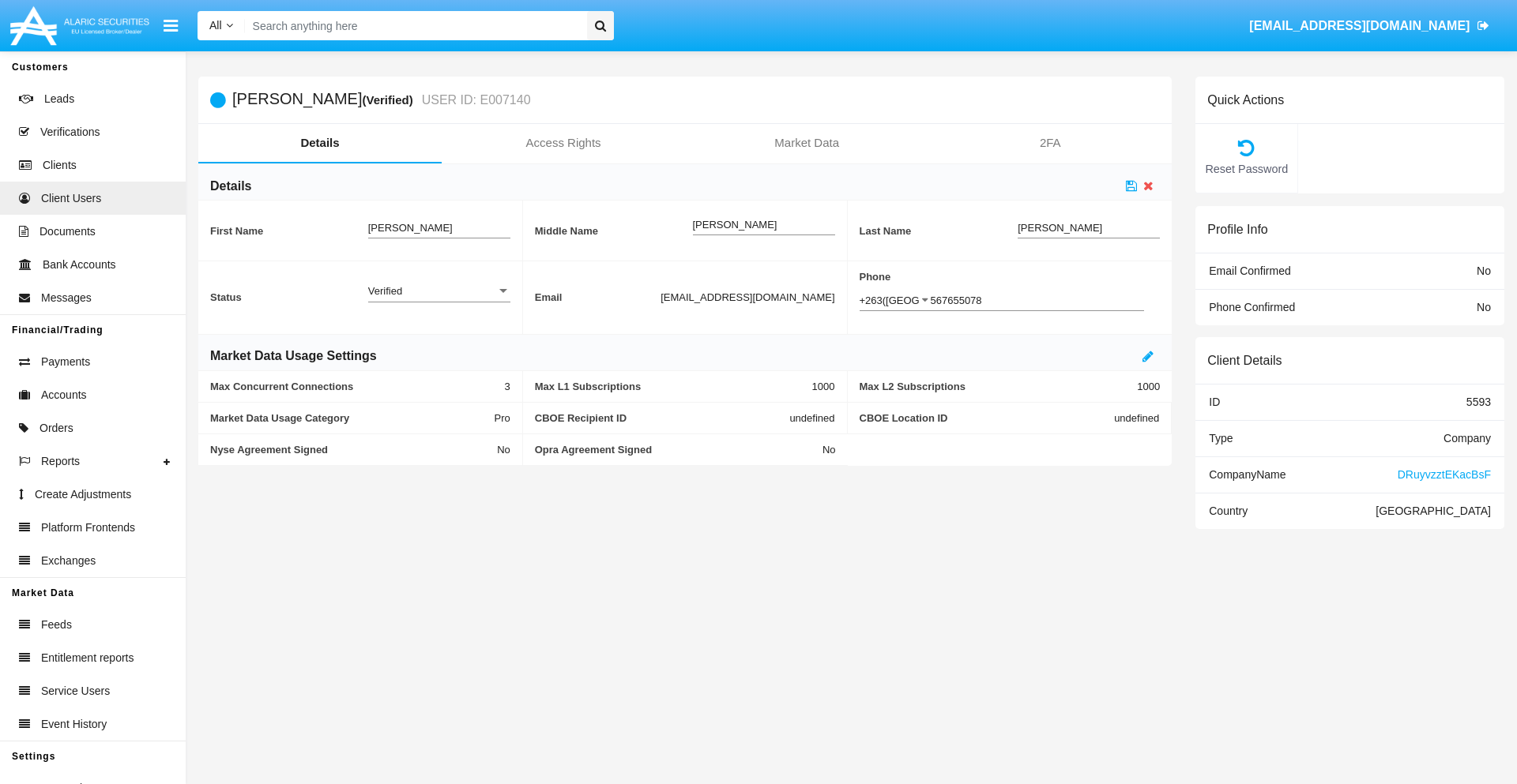
click at [439, 291] on div "Verified" at bounding box center [432, 291] width 128 height 14
click at [439, 300] on span "Active" at bounding box center [439, 300] width 142 height 31
click at [1131, 186] on icon at bounding box center [1132, 186] width 11 height 13
